Goal: Task Accomplishment & Management: Manage account settings

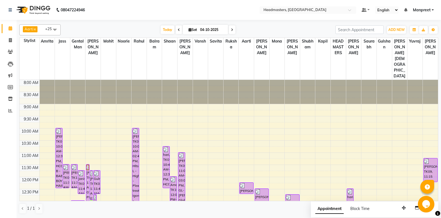
scroll to position [174, 0]
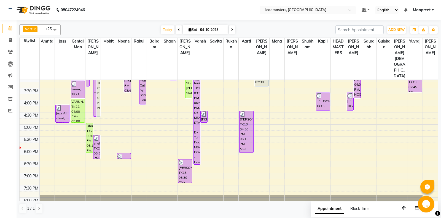
click at [241, 142] on div "8:00 AM 8:30 AM 9:00 AM 9:30 AM 10:00 AM 10:30 AM 11:00 AM 11:30 AM 12:00 PM 12…" at bounding box center [229, 76] width 419 height 340
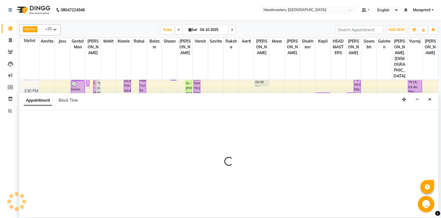
select select "60735"
select select "tentative"
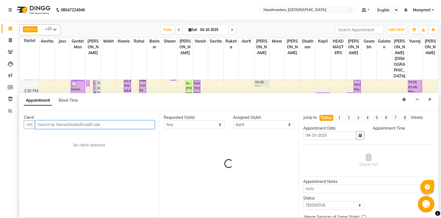
select select "1110"
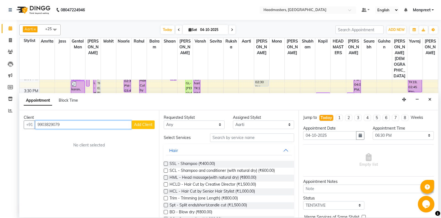
type input "9903829079"
click at [140, 124] on span "Add Client" at bounding box center [143, 124] width 18 height 5
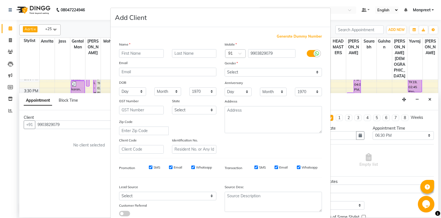
click at [144, 56] on input "text" at bounding box center [141, 53] width 45 height 9
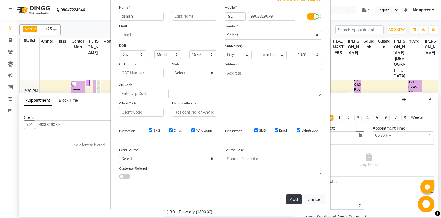
type input "ashish"
click at [292, 199] on button "Add" at bounding box center [293, 199] width 15 height 10
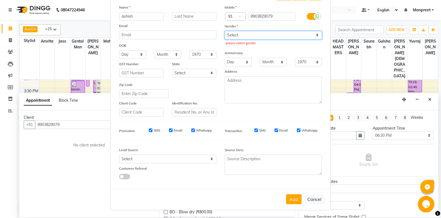
click at [225, 31] on select "Select [DEMOGRAPHIC_DATA] [DEMOGRAPHIC_DATA] Other Prefer Not To Say" at bounding box center [273, 35] width 97 height 9
select select "[DEMOGRAPHIC_DATA]"
click option "[DEMOGRAPHIC_DATA]" at bounding box center [0, 0] width 0 height 0
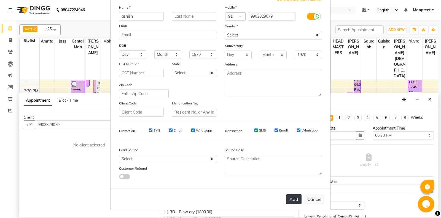
click at [290, 199] on button "Add" at bounding box center [293, 199] width 15 height 10
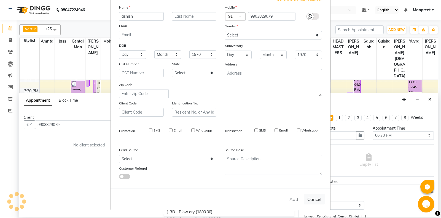
select select
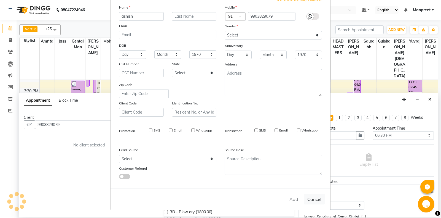
select select
checkbox input "false"
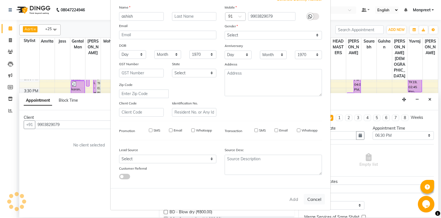
checkbox input "false"
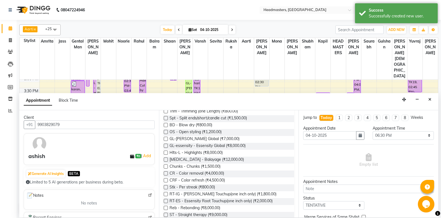
scroll to position [0, 0]
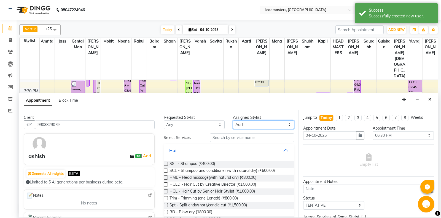
click at [233, 120] on select "Selec[PERSON_NAME]li Amrit[PERSON_NAME]am Gental Man Gulshan HEADMASTER[PERSON_…" at bounding box center [263, 124] width 61 height 9
select select "60724"
click option "Noorie" at bounding box center [0, 0] width 0 height 0
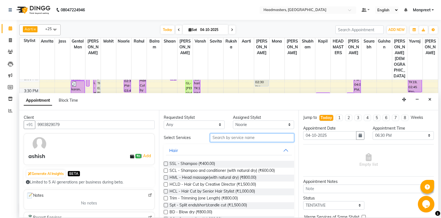
click at [241, 137] on input "text" at bounding box center [252, 137] width 84 height 9
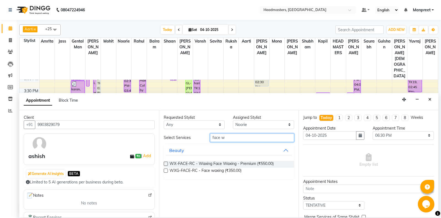
type input "face w"
click at [166, 163] on label at bounding box center [166, 163] width 4 height 4
click at [166, 163] on input "checkbox" at bounding box center [166, 164] width 4 height 4
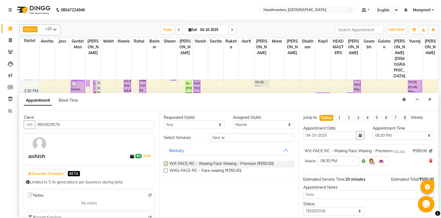
checkbox input "false"
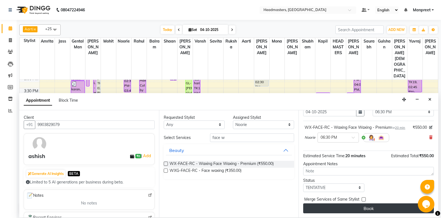
click at [377, 209] on button "Book" at bounding box center [368, 208] width 131 height 10
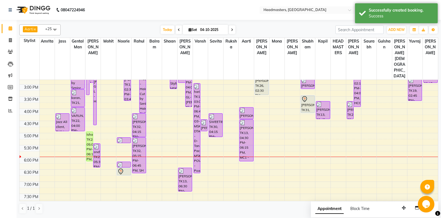
scroll to position [174, 0]
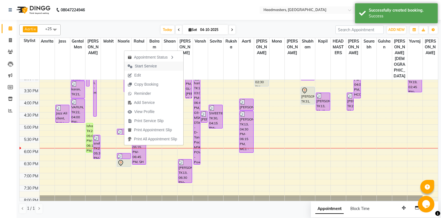
click at [146, 67] on span "Start Service" at bounding box center [146, 66] width 22 height 6
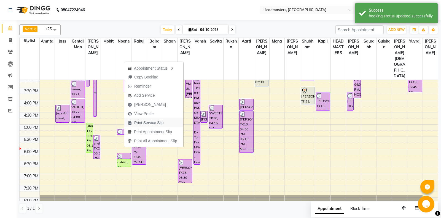
click at [154, 124] on span "Print Service Slip" at bounding box center [149, 123] width 30 height 6
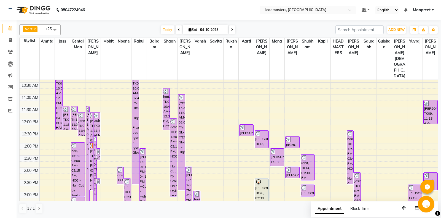
scroll to position [116, 0]
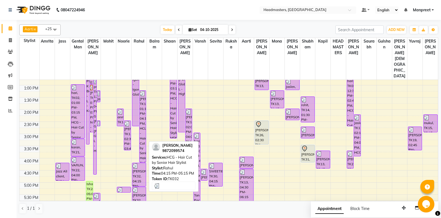
click at [140, 163] on div "[PERSON_NAME], TK32, 04:15 PM-05:15 PM, HCG - Hair Cut by Senior Hair Stylist" at bounding box center [139, 174] width 14 height 23
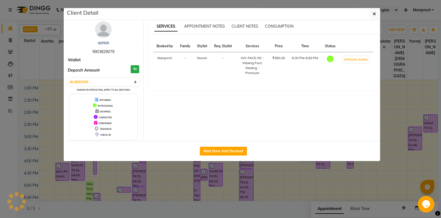
select select "3"
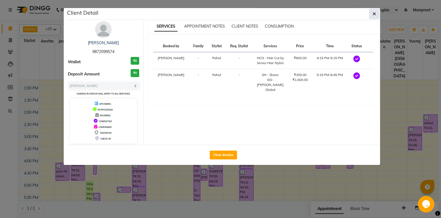
click at [375, 13] on icon "button" at bounding box center [374, 14] width 3 height 4
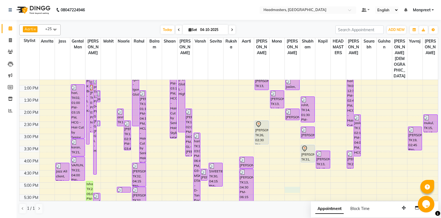
click at [286, 172] on div "8:00 AM 8:30 AM 9:00 AM 9:30 AM 10:00 AM 10:30 AM 11:00 AM 11:30 AM 12:00 PM 12…" at bounding box center [229, 134] width 419 height 340
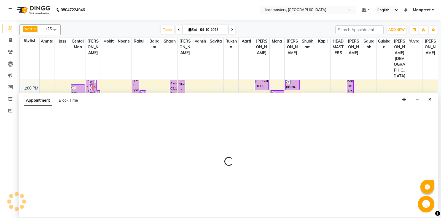
select select "60747"
select select "1035"
select select "tentative"
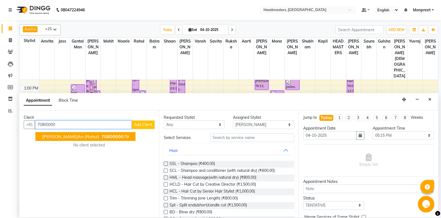
click at [65, 134] on span "[PERSON_NAME]an (rahul)" at bounding box center [70, 137] width 57 height 6
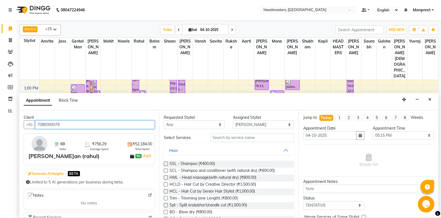
type input "7080000079"
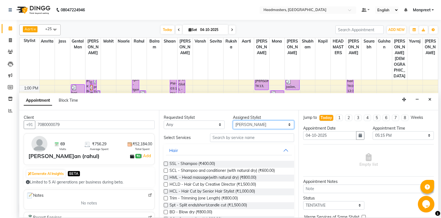
click at [233, 120] on select "Selec[PERSON_NAME]li Amrit[PERSON_NAME]am Gental Man Gulshan HEADMASTER[PERSON_…" at bounding box center [263, 124] width 61 height 9
select select "60725"
click option "Rahul" at bounding box center [0, 0] width 0 height 0
click at [218, 138] on input "text" at bounding box center [252, 137] width 84 height 9
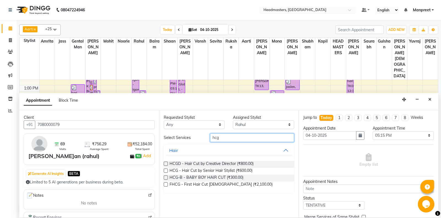
type input "hcg"
click at [164, 171] on label at bounding box center [166, 170] width 4 height 4
click at [164, 171] on input "checkbox" at bounding box center [166, 171] width 4 height 4
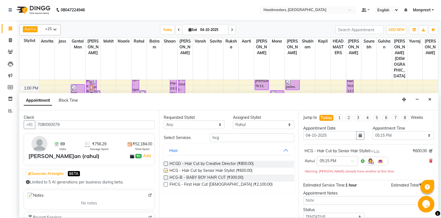
checkbox input "false"
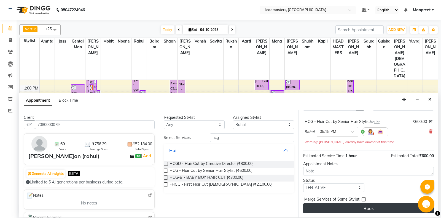
click at [349, 209] on button "Book" at bounding box center [368, 208] width 131 height 10
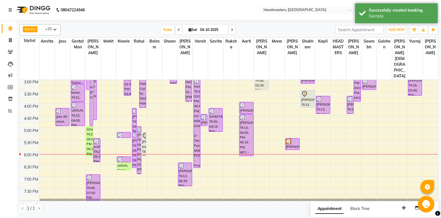
scroll to position [174, 0]
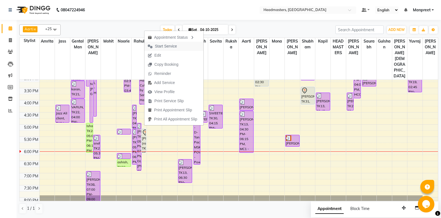
click at [163, 47] on span "Start Service" at bounding box center [166, 46] width 22 height 6
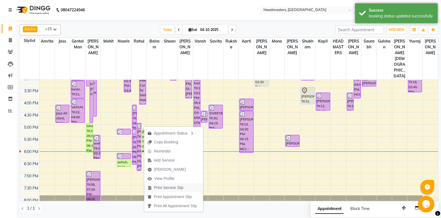
click at [187, 187] on span "Print Service Slip" at bounding box center [165, 187] width 43 height 9
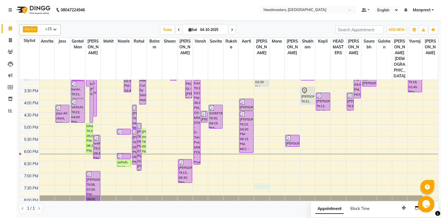
click at [257, 170] on div "8:00 AM 8:30 AM 9:00 AM 9:30 AM 10:00 AM 10:30 AM 11:00 AM 11:30 AM 12:00 PM 12…" at bounding box center [229, 76] width 419 height 340
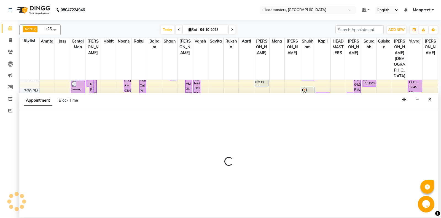
select select "60737"
select select "tentative"
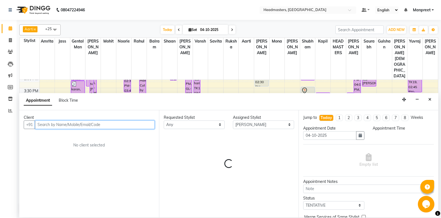
select select "1170"
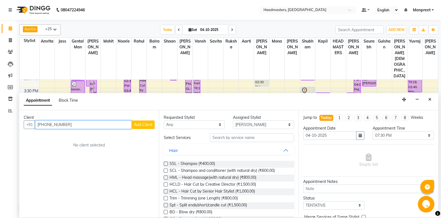
type input "[PHONE_NUMBER]"
click at [145, 126] on span "Add Client" at bounding box center [143, 124] width 18 height 5
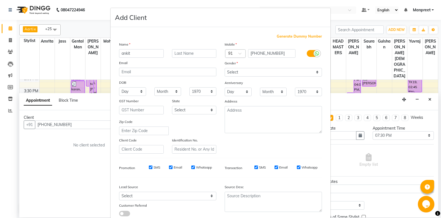
type input "ankit"
click at [225, 68] on select "Select [DEMOGRAPHIC_DATA] [DEMOGRAPHIC_DATA] Other Prefer Not To Say" at bounding box center [273, 72] width 97 height 9
select select "[DEMOGRAPHIC_DATA]"
click option "[DEMOGRAPHIC_DATA]" at bounding box center [0, 0] width 0 height 0
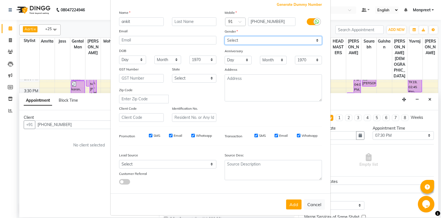
scroll to position [38, 0]
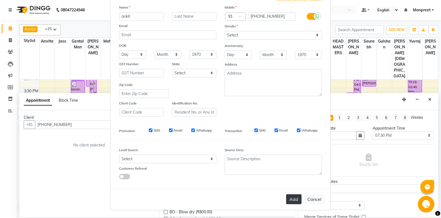
click at [295, 197] on button "Add" at bounding box center [293, 199] width 15 height 10
click at [295, 199] on button "Add" at bounding box center [293, 199] width 15 height 10
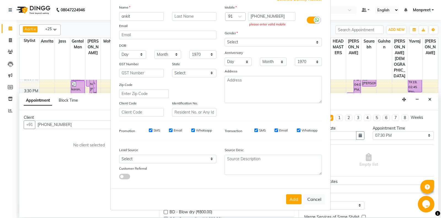
click at [241, 15] on span at bounding box center [242, 18] width 7 height 6
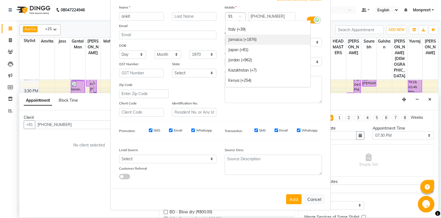
scroll to position [1087, 0]
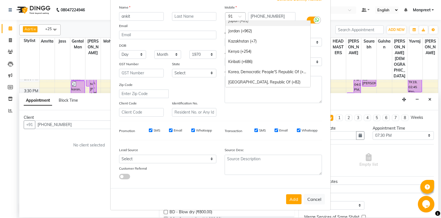
type input "c"
click at [281, 15] on input "[PHONE_NUMBER]" at bounding box center [272, 16] width 48 height 9
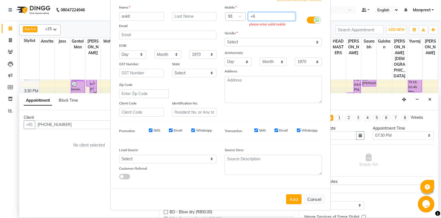
type input "+"
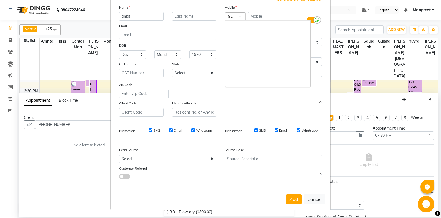
click at [237, 15] on div at bounding box center [236, 17] width 20 height 6
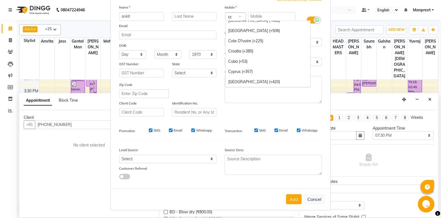
scroll to position [0, 0]
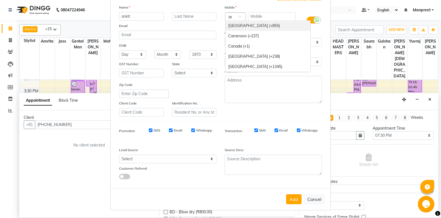
type input "can"
click at [240, 23] on div "Canada (+1)" at bounding box center [268, 26] width 85 height 10
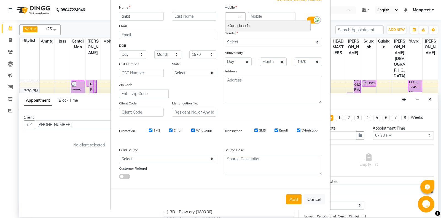
scroll to position [0, 0]
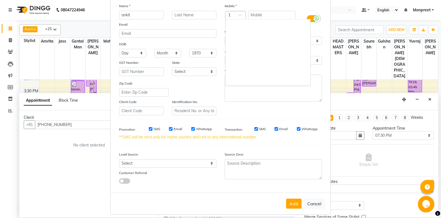
click at [242, 16] on span at bounding box center [242, 17] width 7 height 6
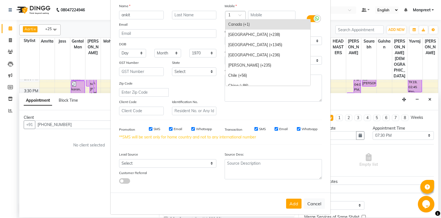
click at [258, 21] on div "Canada (+1)" at bounding box center [268, 24] width 85 height 10
type input "+1"
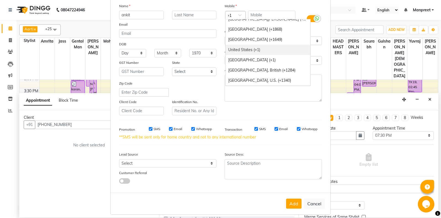
click at [266, 48] on div "United States (+1)" at bounding box center [268, 50] width 85 height 10
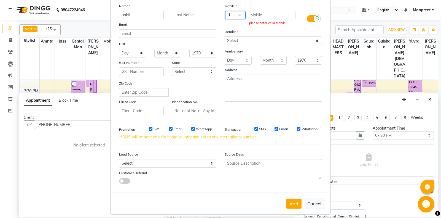
scroll to position [0, 0]
click at [270, 15] on input "text" at bounding box center [272, 15] width 48 height 9
type input "61410848101"
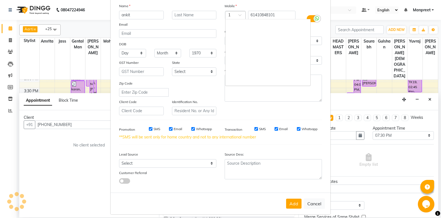
click at [227, 14] on div at bounding box center [236, 16] width 20 height 6
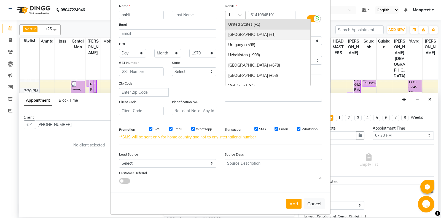
click at [243, 31] on div "[GEOGRAPHIC_DATA] (+1)" at bounding box center [268, 35] width 85 height 10
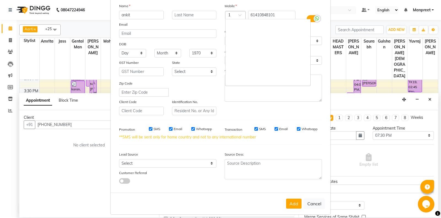
click at [242, 14] on div at bounding box center [236, 16] width 20 height 6
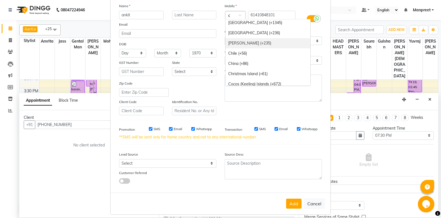
scroll to position [14, 0]
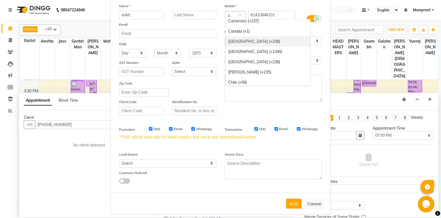
type input "ca"
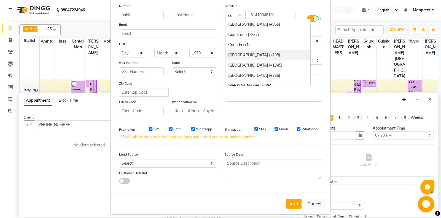
scroll to position [0, 1]
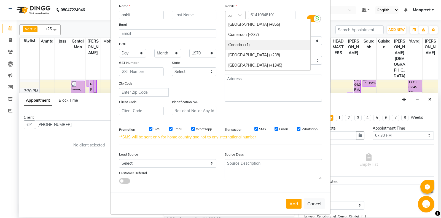
click at [257, 44] on div "Canada (+1)" at bounding box center [268, 45] width 85 height 10
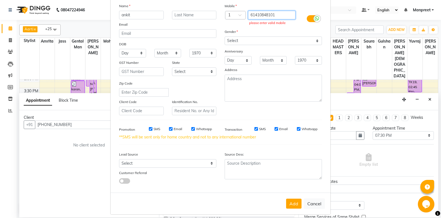
click at [287, 15] on input "61410848101" at bounding box center [272, 15] width 48 height 9
type input "6"
click at [317, 205] on button "Cancel" at bounding box center [314, 203] width 21 height 10
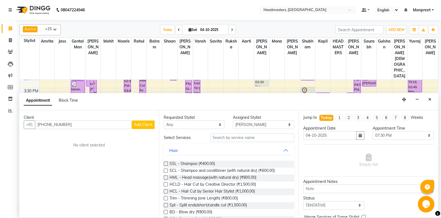
select select
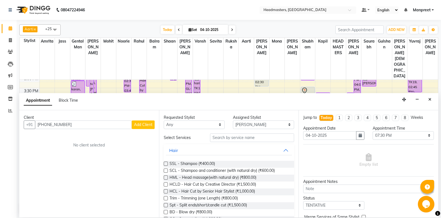
select select
checkbox input "false"
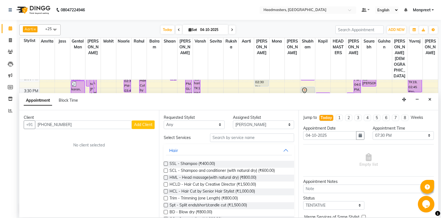
checkbox input "false"
click at [433, 97] on button "Close" at bounding box center [430, 99] width 8 height 9
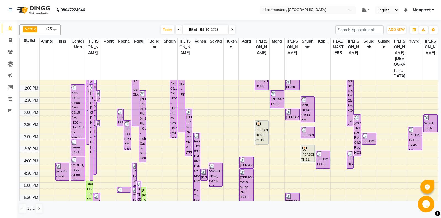
scroll to position [87, 0]
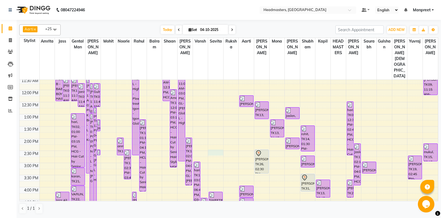
click at [217, 134] on div "8:00 AM 8:30 AM 9:00 AM 9:30 AM 10:00 AM 10:30 AM 11:00 AM 11:30 AM 12:00 PM 12…" at bounding box center [229, 163] width 419 height 340
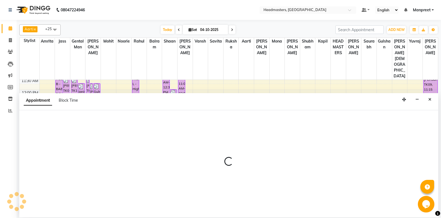
select select "60732"
select select "tentative"
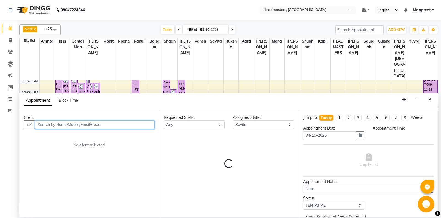
select select "870"
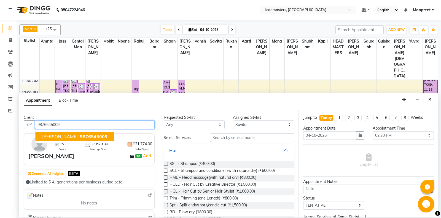
click at [79, 134] on ngb-highlight "9876545009" at bounding box center [93, 137] width 29 height 6
type input "9876545009"
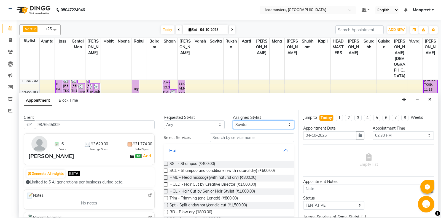
click at [233, 120] on select "Selec[PERSON_NAME]li Amrit[PERSON_NAME]am Gental Man Gulshan HEADMASTER[PERSON_…" at bounding box center [263, 124] width 61 height 9
select select "60742"
click option "Mona" at bounding box center [0, 0] width 0 height 0
click at [217, 138] on input "text" at bounding box center [252, 137] width 84 height 9
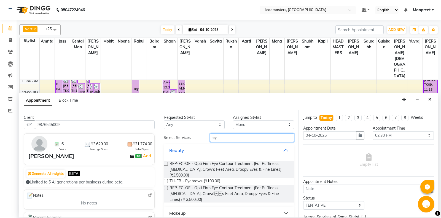
type input "e"
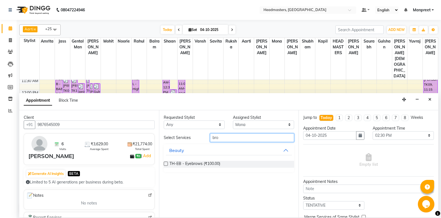
type input "bro"
click at [166, 164] on label at bounding box center [166, 163] width 4 height 4
click at [166, 164] on input "checkbox" at bounding box center [166, 164] width 4 height 4
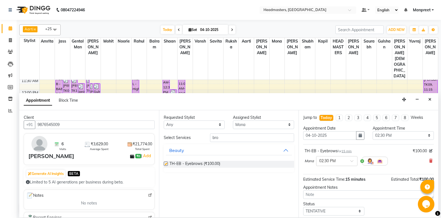
checkbox input "false"
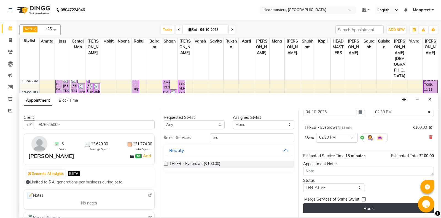
click at [370, 206] on button "Book" at bounding box center [368, 208] width 131 height 10
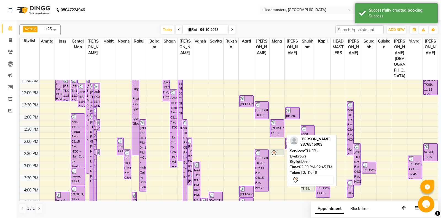
click at [277, 150] on icon at bounding box center [274, 153] width 7 height 7
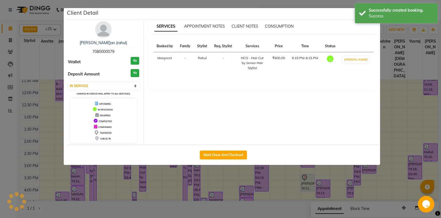
select select "7"
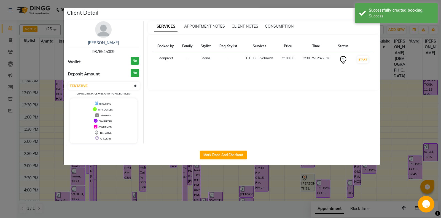
click at [393, 102] on ngb-modal-window "Client Detail [PERSON_NAME] 9876545009 Wallet ₹0 Deposit Amount ₹0 Select IN SE…" at bounding box center [220, 109] width 441 height 218
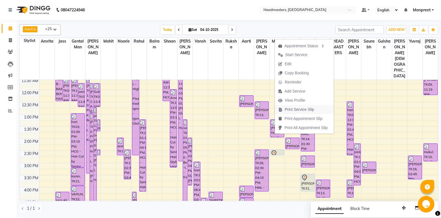
click at [301, 107] on span "Print Service Slip" at bounding box center [300, 109] width 30 height 6
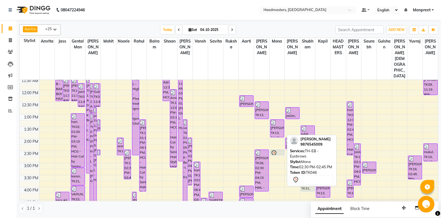
click at [279, 150] on div at bounding box center [277, 153] width 13 height 7
select select "7"
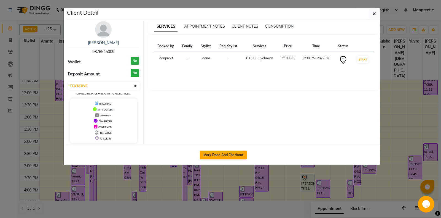
click at [231, 153] on button "Mark Done And Checkout" at bounding box center [223, 154] width 47 height 9
select select "service"
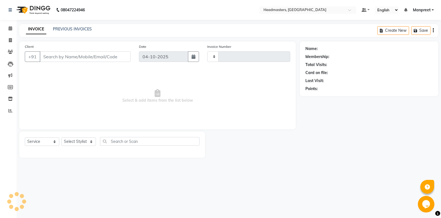
type input "7106"
select select "7130"
type input "9876545009"
select select "60742"
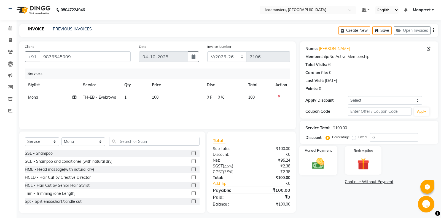
click at [312, 153] on div "Manual Payment" at bounding box center [319, 160] width 38 height 30
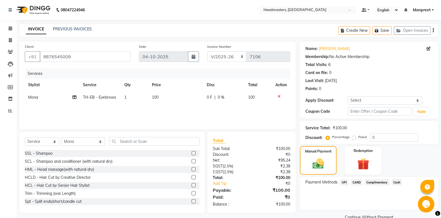
click at [397, 182] on span "Cash" at bounding box center [397, 182] width 10 height 6
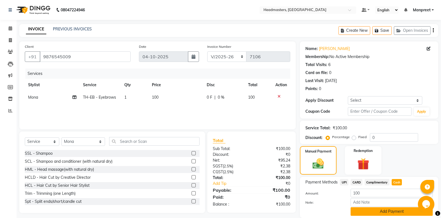
click at [377, 213] on button "Add Payment" at bounding box center [392, 211] width 82 height 9
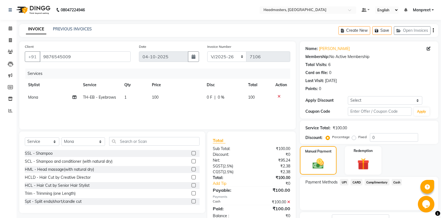
click at [396, 182] on span "Cash" at bounding box center [397, 182] width 10 height 6
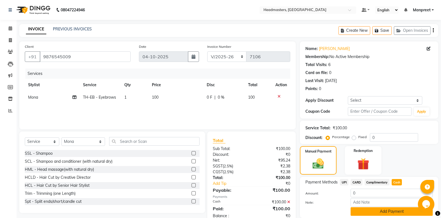
click at [391, 211] on button "Add Payment" at bounding box center [392, 211] width 82 height 9
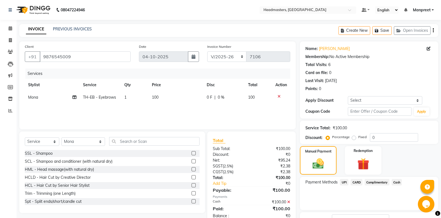
scroll to position [29, 0]
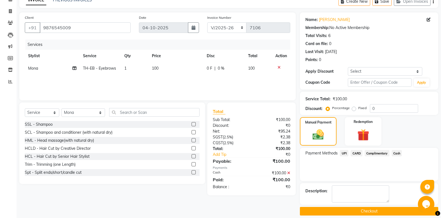
click at [384, 212] on button "Checkout" at bounding box center [369, 211] width 138 height 9
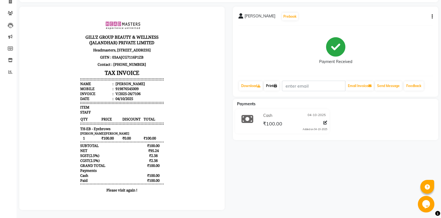
click at [277, 85] on icon at bounding box center [275, 85] width 3 height 3
click at [13, 4] on span at bounding box center [11, 2] width 10 height 6
select select "service"
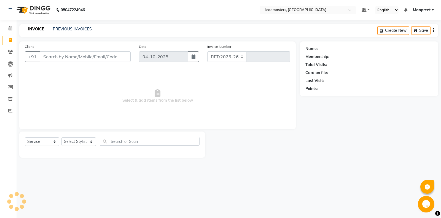
select select "7130"
type input "7107"
click at [12, 31] on span at bounding box center [11, 28] width 10 height 6
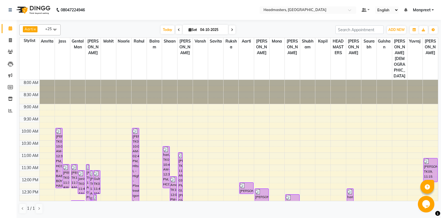
drag, startPoint x: 40, startPoint y: 22, endPoint x: 66, endPoint y: 25, distance: 26.6
click at [40, 22] on div "[PERSON_NAME]li x Amrita [PERSON_NAME]am x Gental Man x Gulshan x HEADMASTERS x…" at bounding box center [228, 119] width 419 height 194
click at [246, 27] on div "To[DATE]Sa[DATE]" at bounding box center [198, 30] width 270 height 8
